Goal: Information Seeking & Learning: Learn about a topic

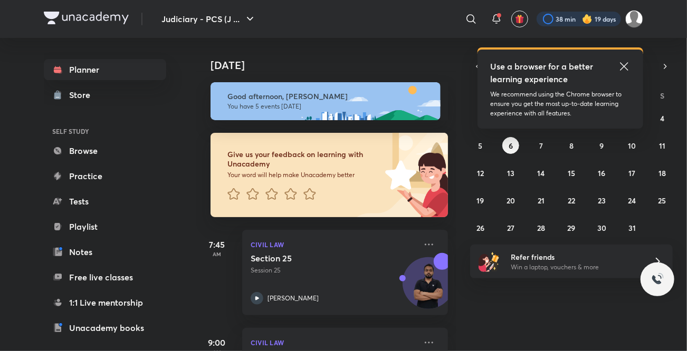
click at [579, 15] on div at bounding box center [579, 19] width 84 height 15
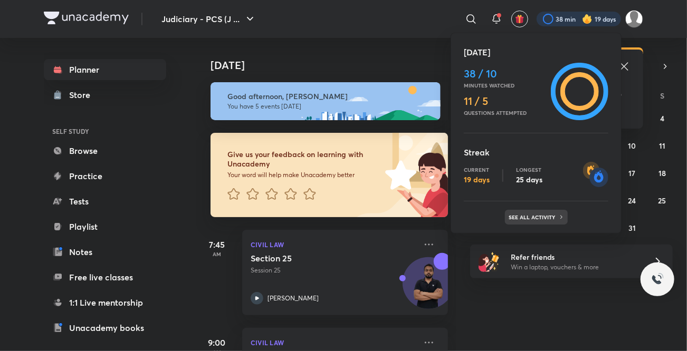
click at [514, 219] on p "See all activity" at bounding box center [533, 217] width 49 height 6
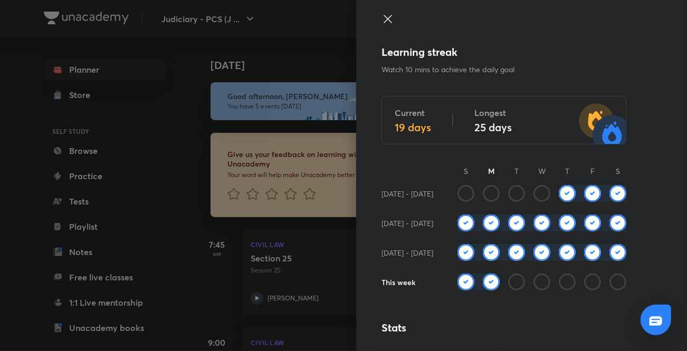
click at [384, 17] on icon at bounding box center [388, 19] width 8 height 8
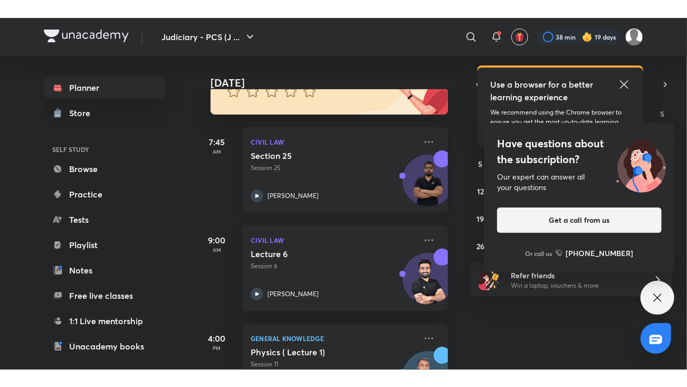
scroll to position [135, 0]
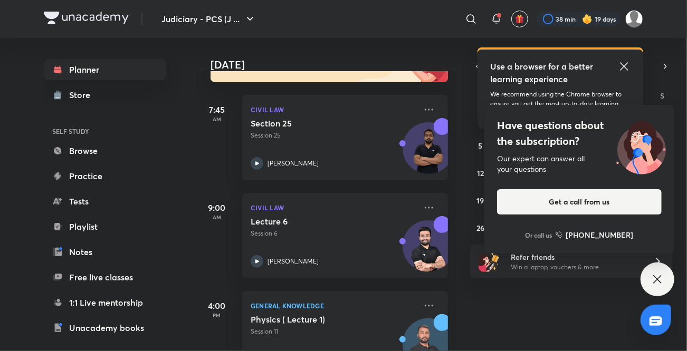
click at [652, 278] on icon at bounding box center [657, 279] width 13 height 13
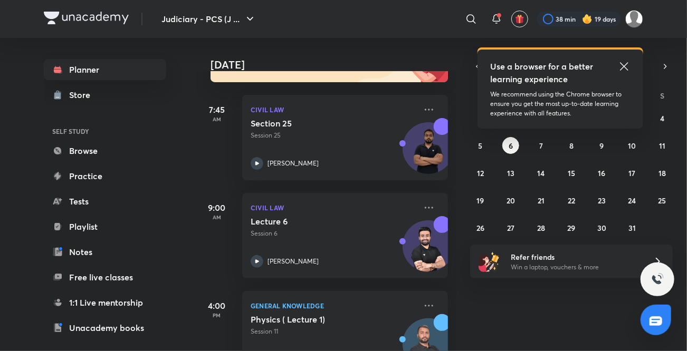
click at [624, 66] on icon at bounding box center [624, 66] width 8 height 8
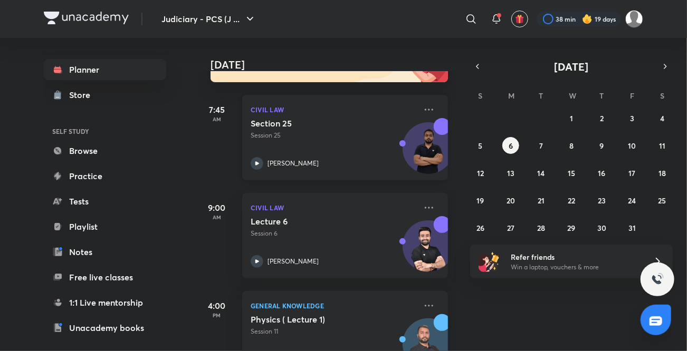
click at [256, 164] on icon at bounding box center [257, 163] width 4 height 4
